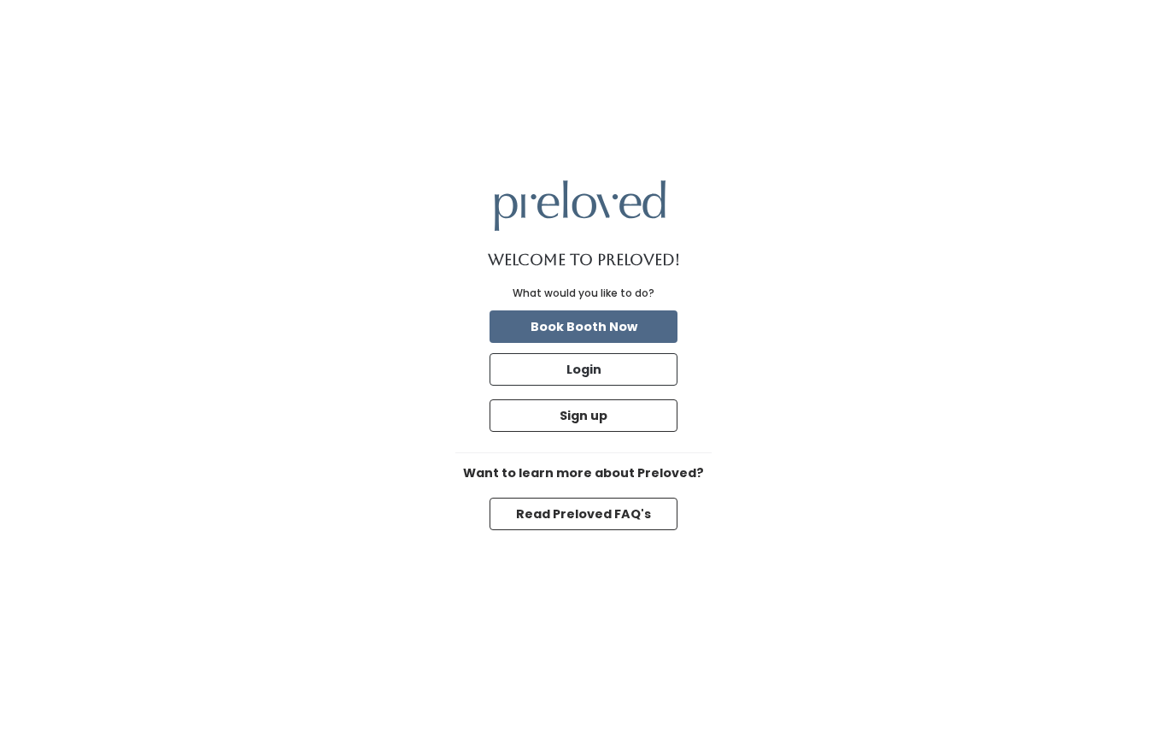
click at [638, 325] on button "Book Booth Now" at bounding box center [584, 326] width 188 height 32
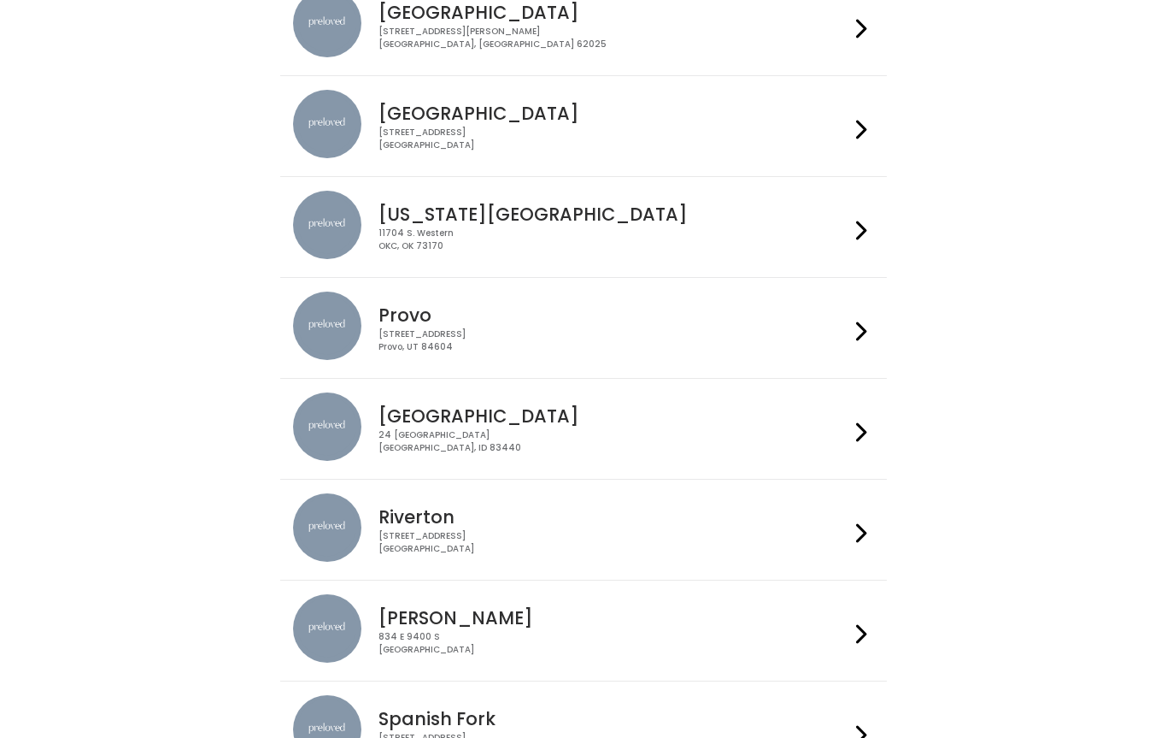
scroll to position [297, 0]
click at [481, 230] on div "11704 S. Western OKC, OK 73170" at bounding box center [614, 240] width 470 height 25
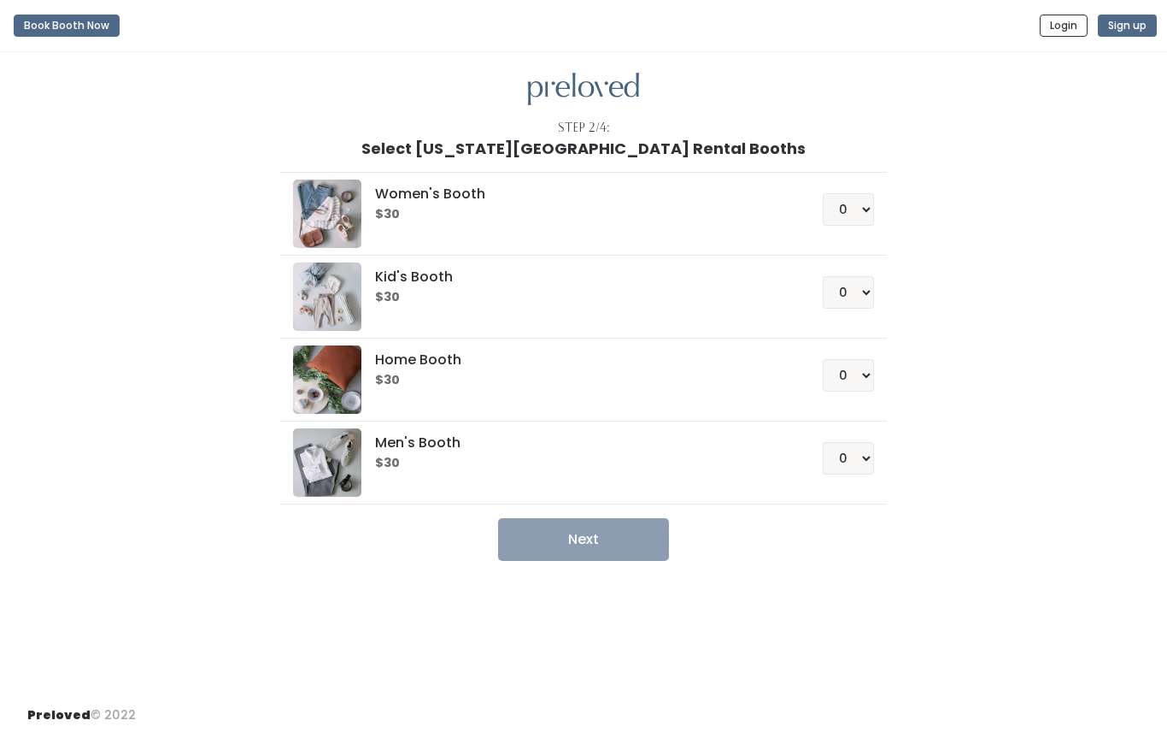
click at [542, 213] on h6 "$30" at bounding box center [578, 215] width 406 height 14
click at [409, 191] on h5 "Women's Booth" at bounding box center [578, 193] width 406 height 15
click at [861, 214] on select "0 1 2 3 4" at bounding box center [848, 209] width 51 height 32
select select "1"
click at [623, 532] on button "Next" at bounding box center [583, 539] width 171 height 43
